Goal: Task Accomplishment & Management: Manage account settings

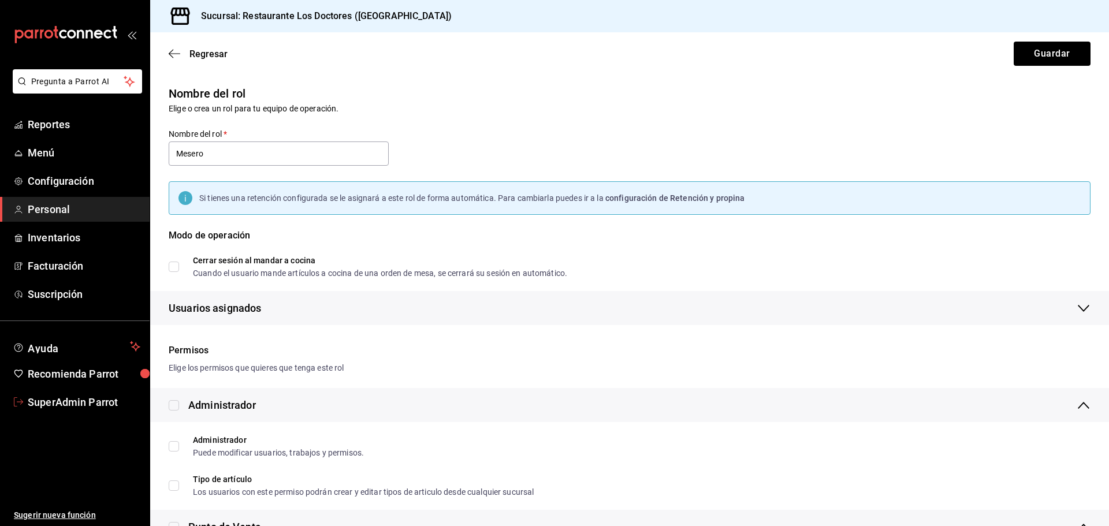
scroll to position [346, 0]
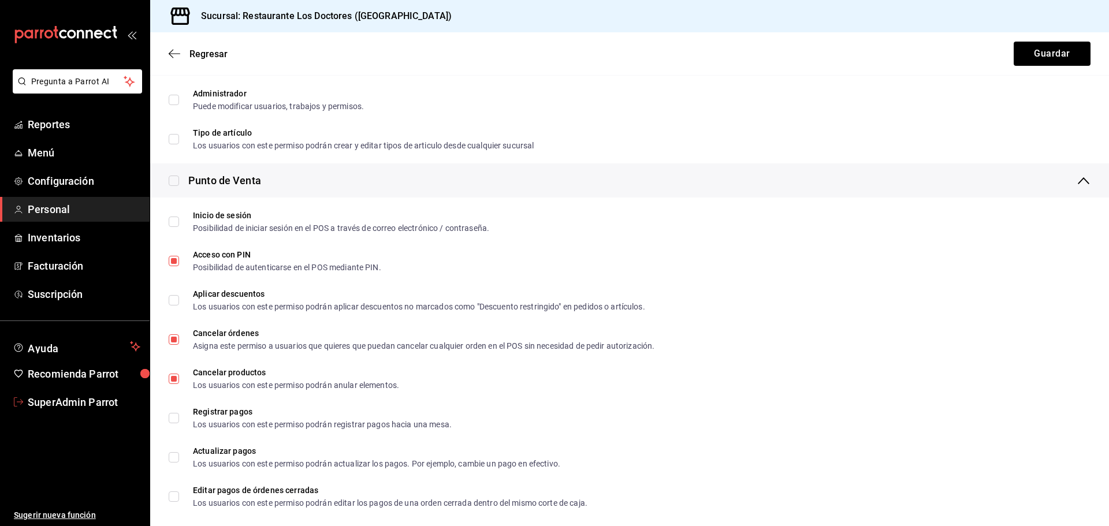
click at [98, 397] on span "SuperAdmin Parrot" at bounding box center [84, 402] width 113 height 16
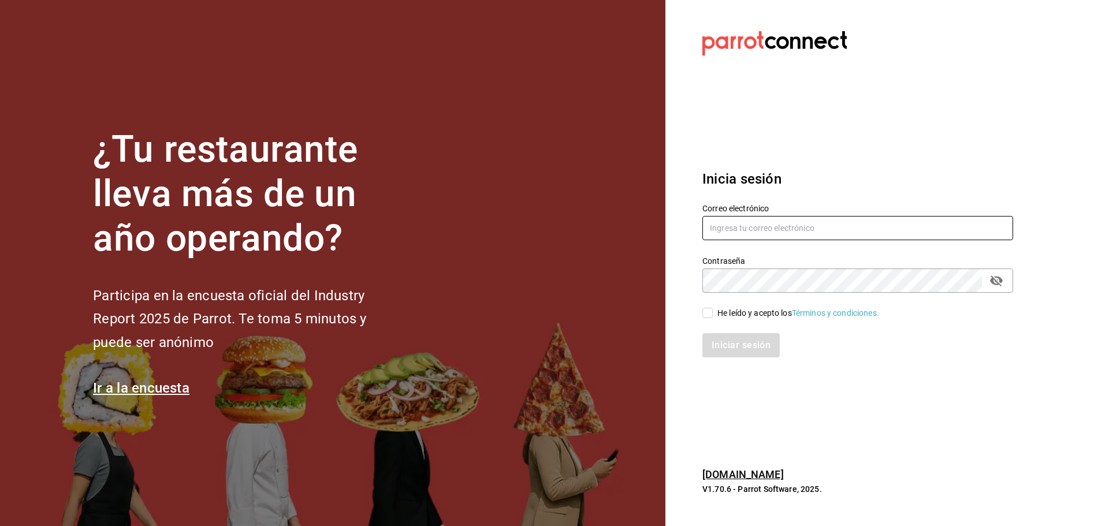
click at [788, 217] on input "text" at bounding box center [857, 228] width 311 height 24
paste input "pizzatruck@jal.com"
type input "pizzatruck@jal.com"
click at [720, 312] on div "He leído y acepto los Términos y condiciones." at bounding box center [798, 313] width 162 height 12
click at [713, 312] on input "He leído y acepto los Términos y condiciones." at bounding box center [707, 313] width 10 height 10
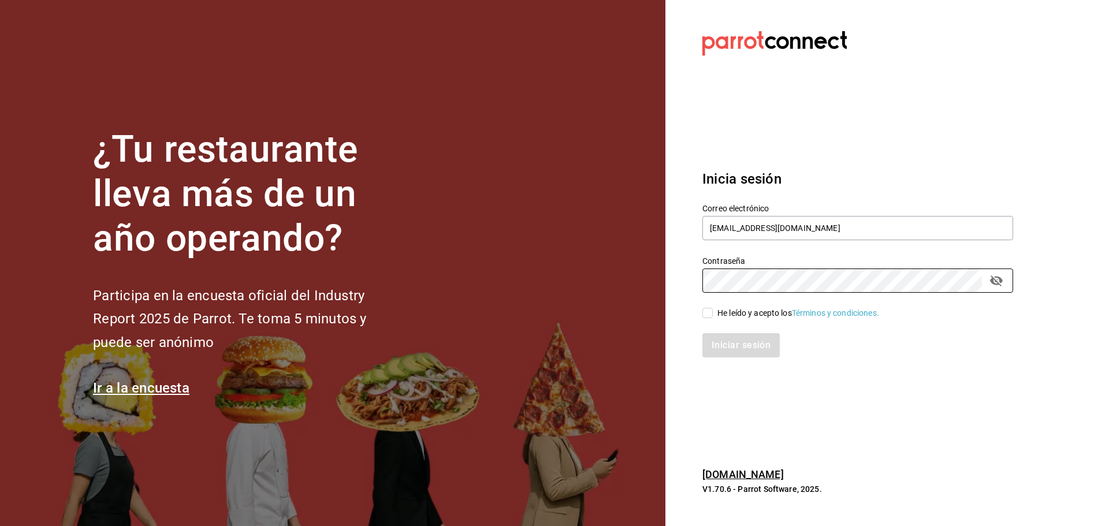
checkbox input "true"
click at [721, 352] on button "Iniciar sesión" at bounding box center [741, 345] width 79 height 24
